Goal: Navigation & Orientation: Find specific page/section

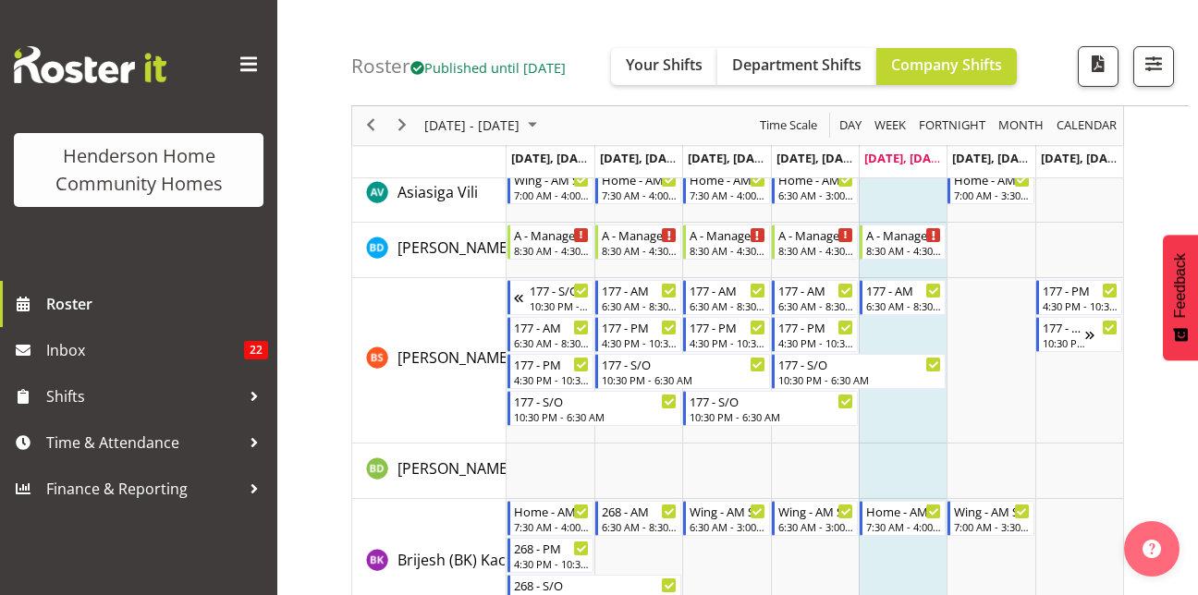
scroll to position [185, 0]
click at [403, 123] on span "Next" at bounding box center [402, 126] width 22 height 23
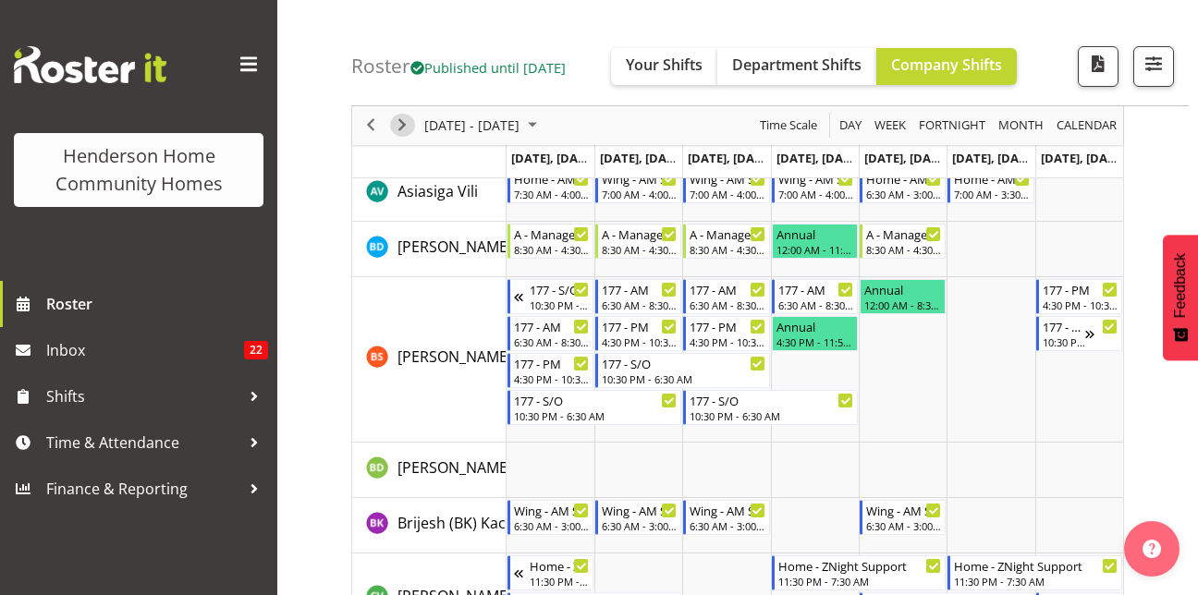
click at [400, 128] on span "Next" at bounding box center [402, 126] width 22 height 23
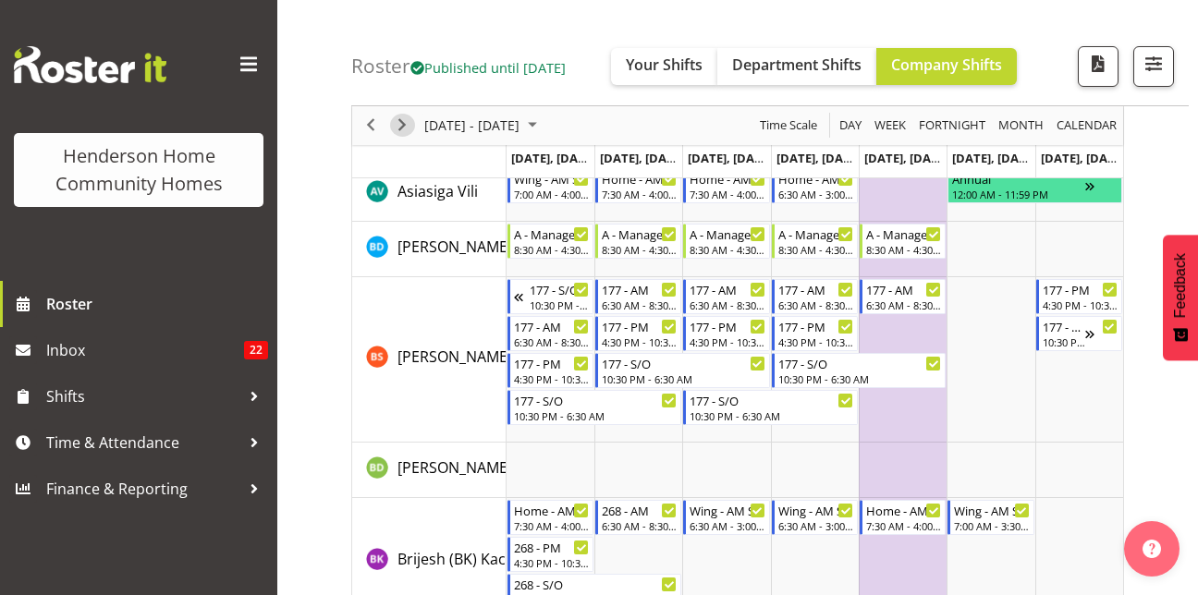
click at [400, 128] on span "Next" at bounding box center [402, 126] width 22 height 23
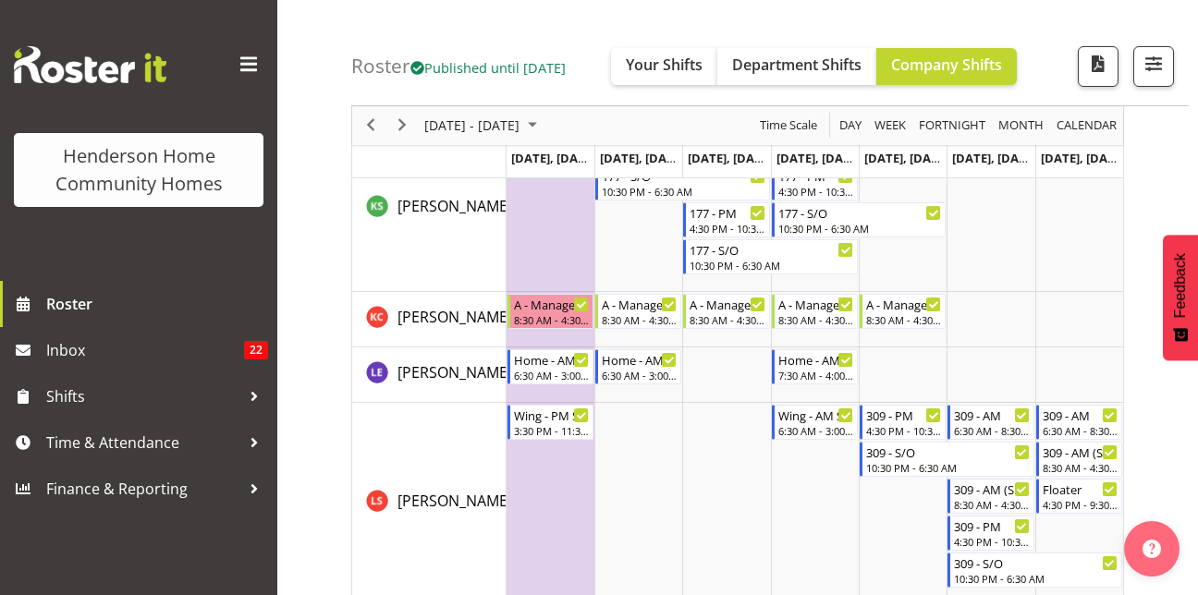
scroll to position [1525, 0]
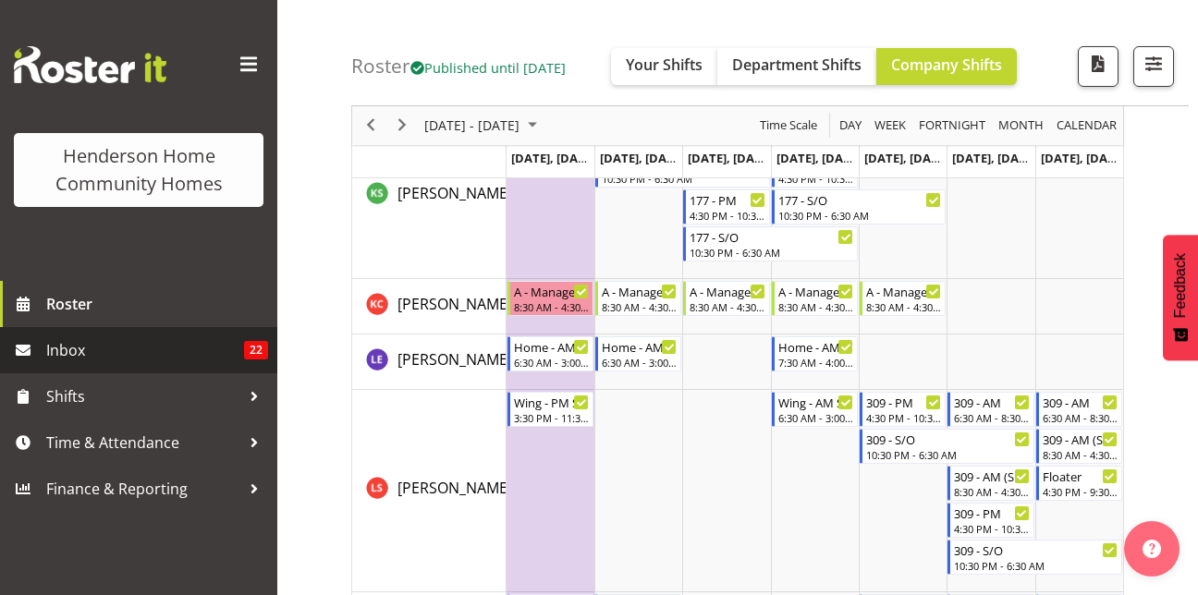
click at [125, 354] on span "Inbox" at bounding box center [145, 350] width 198 height 28
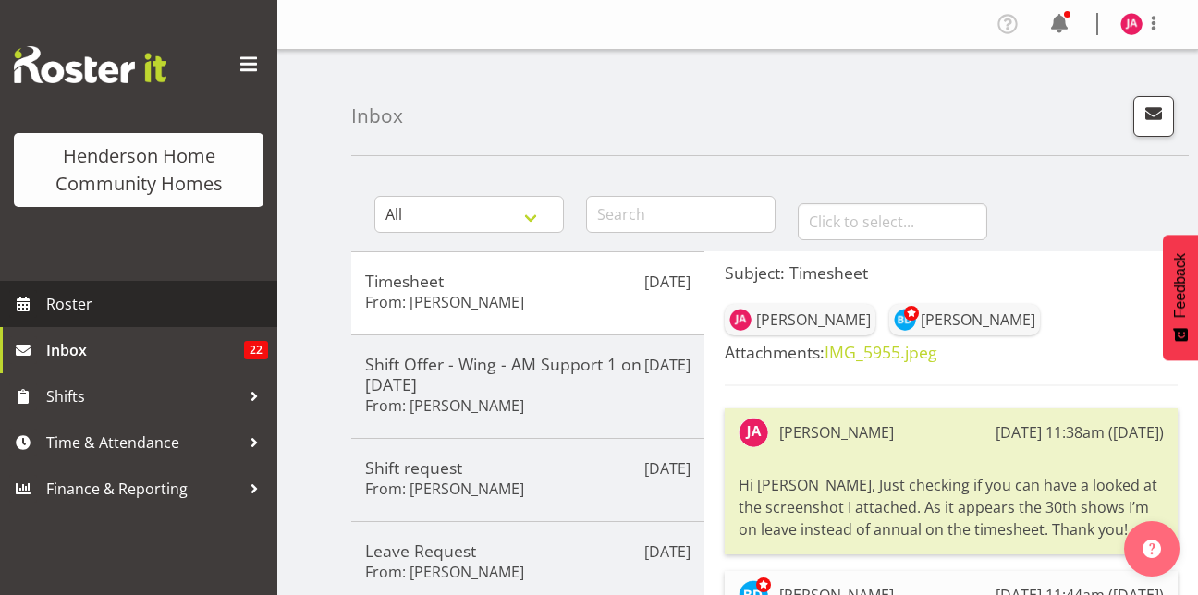
click at [76, 300] on span "Roster" at bounding box center [157, 304] width 222 height 28
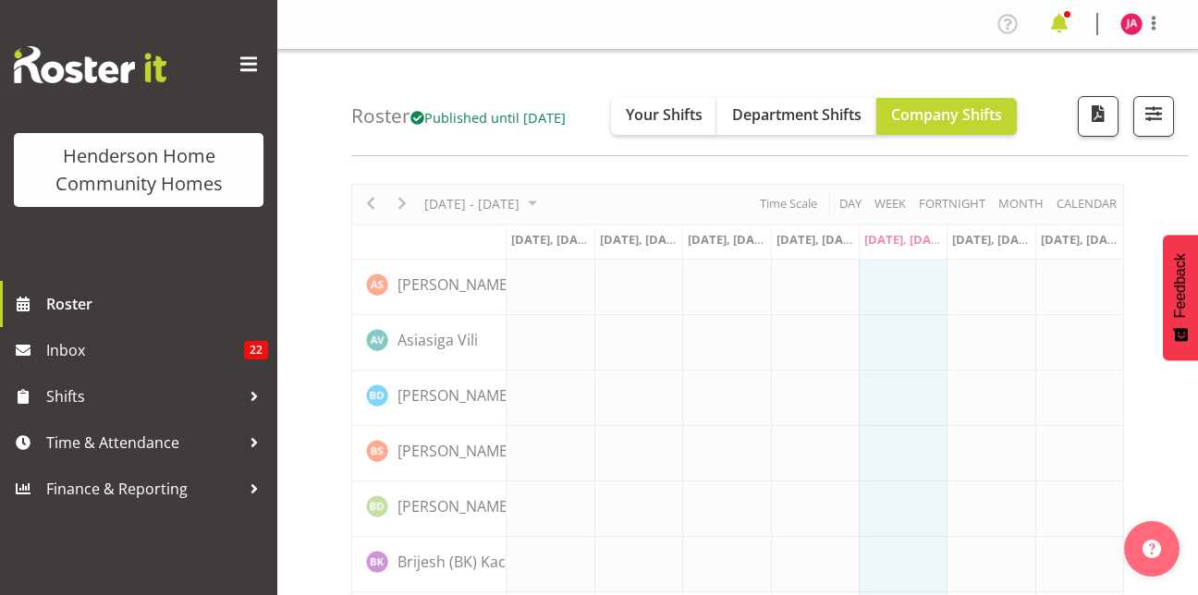
click at [1067, 29] on span at bounding box center [1060, 24] width 30 height 30
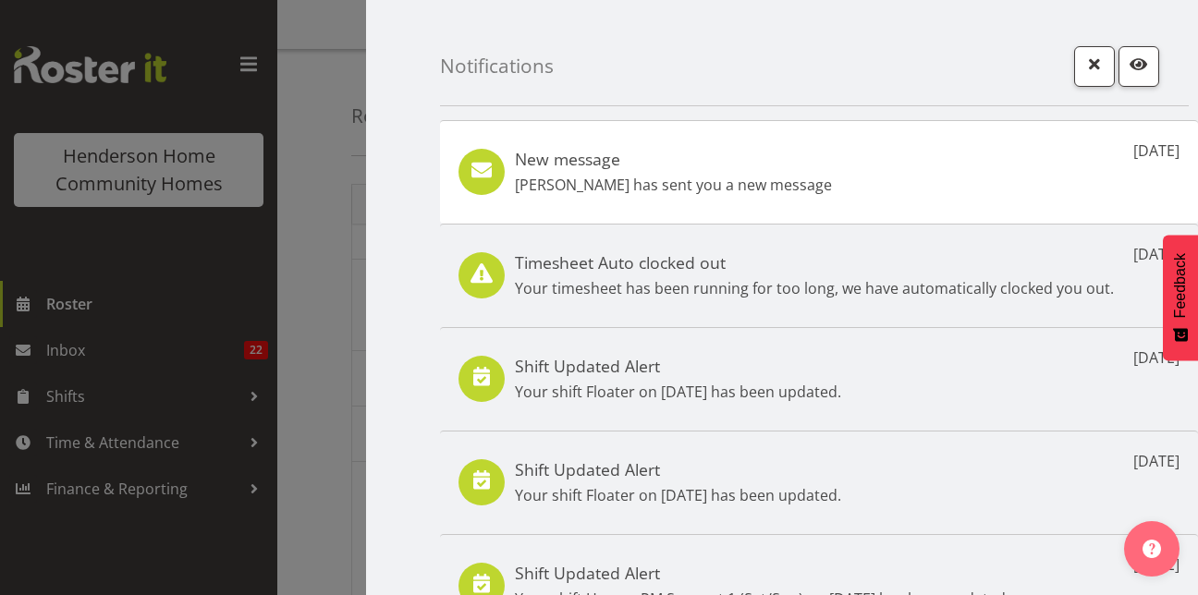
click at [1052, 70] on div "Notifications" at bounding box center [814, 53] width 749 height 106
click at [1082, 70] on span "button" at bounding box center [1094, 64] width 24 height 24
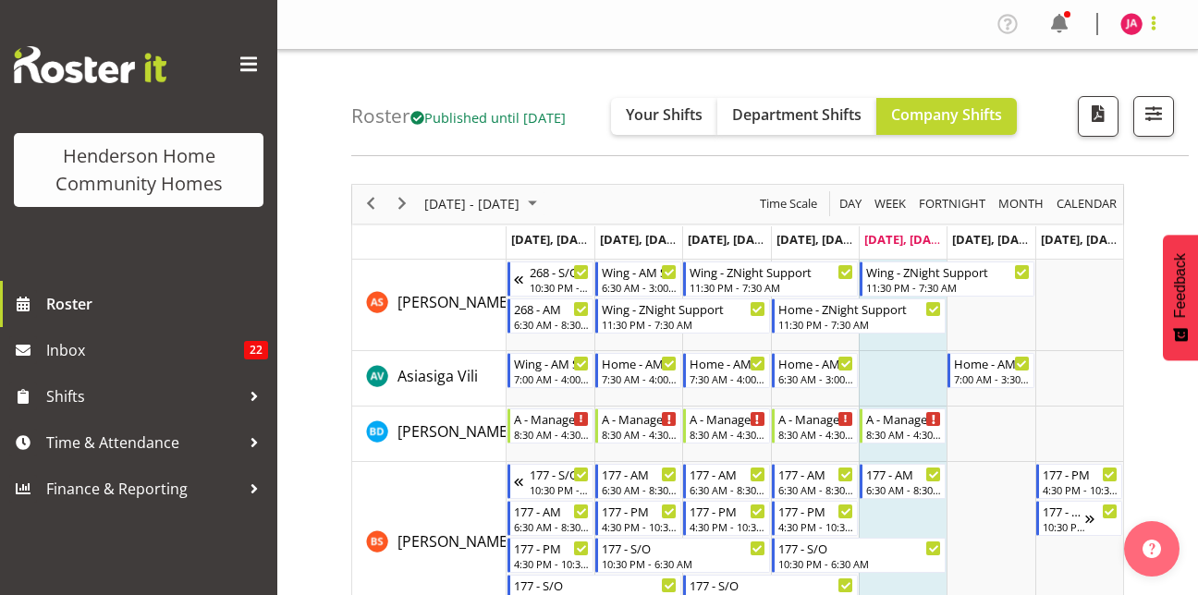
click at [1150, 21] on span at bounding box center [1154, 23] width 22 height 22
click at [1082, 109] on link "Log Out" at bounding box center [1075, 96] width 177 height 33
